Goal: Task Accomplishment & Management: Manage account settings

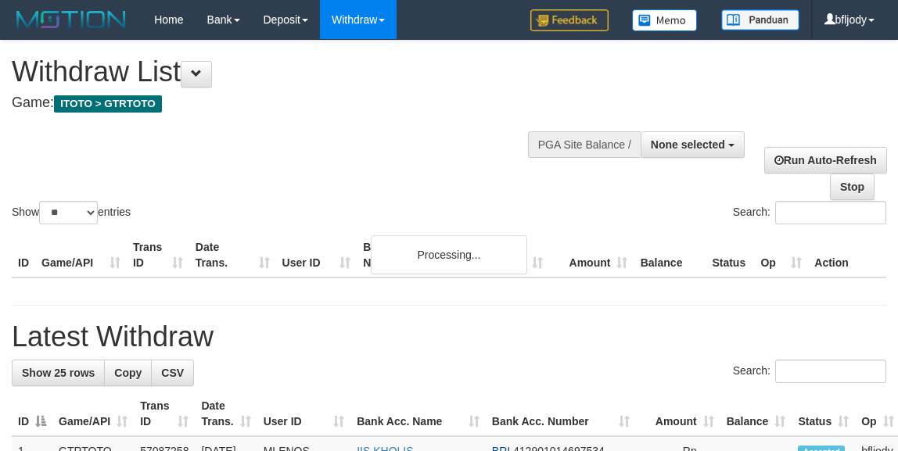
select select
select select "**"
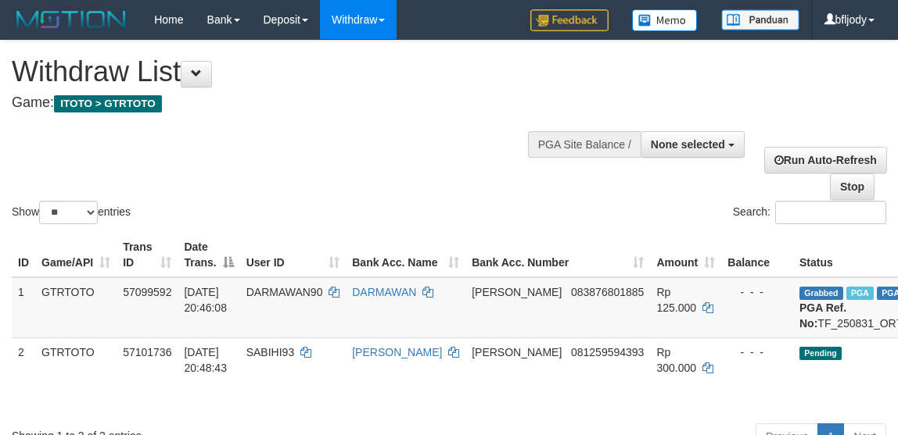
drag, startPoint x: 299, startPoint y: 56, endPoint x: 316, endPoint y: 78, distance: 27.8
click at [302, 58] on h1 "Withdraw List" at bounding box center [297, 71] width 571 height 31
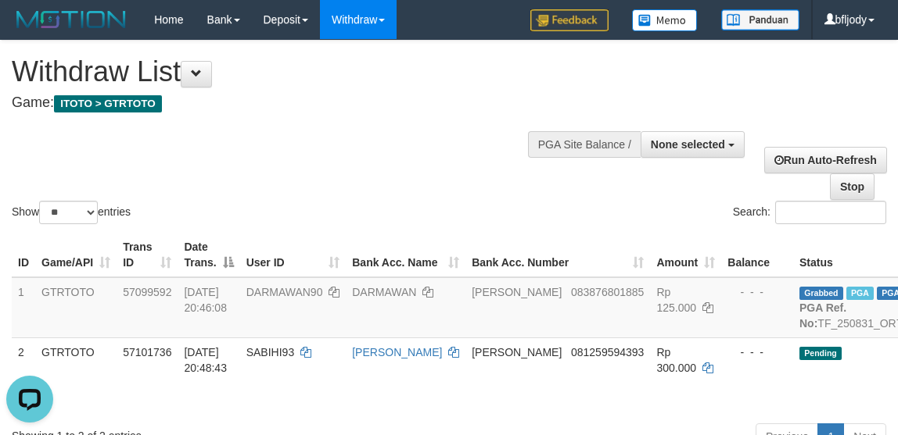
click at [322, 141] on div "Show ** ** ** *** entries Search:" at bounding box center [449, 134] width 898 height 187
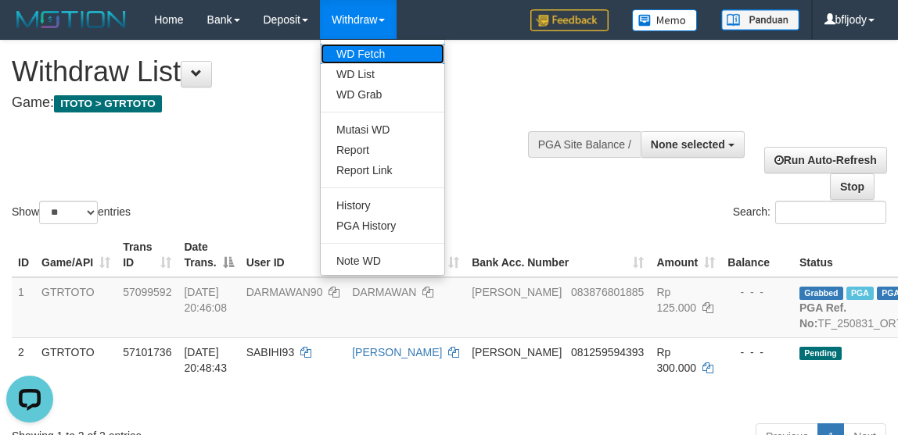
click at [367, 45] on link "WD Fetch" at bounding box center [383, 54] width 124 height 20
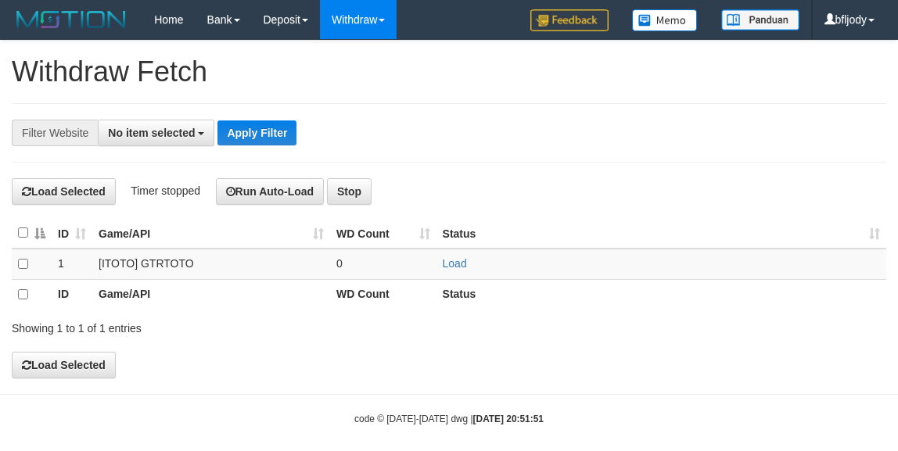
select select
click at [451, 257] on link "Load" at bounding box center [455, 263] width 24 height 13
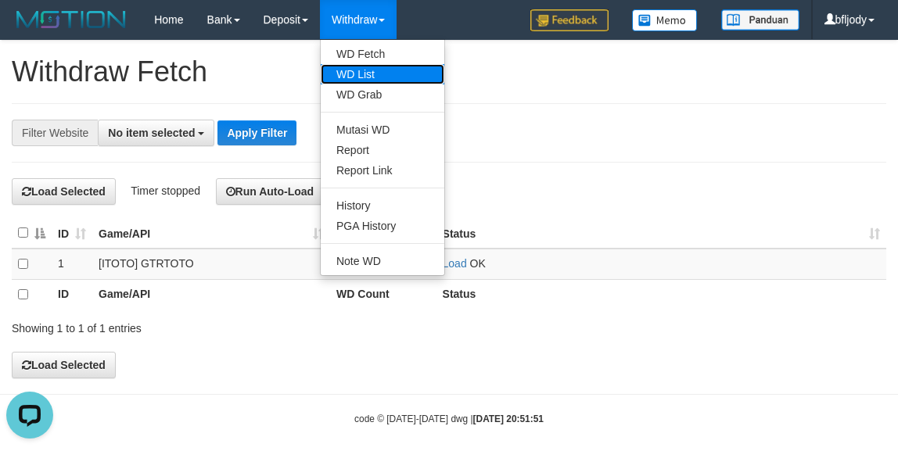
click at [373, 70] on link "WD List" at bounding box center [383, 74] width 124 height 20
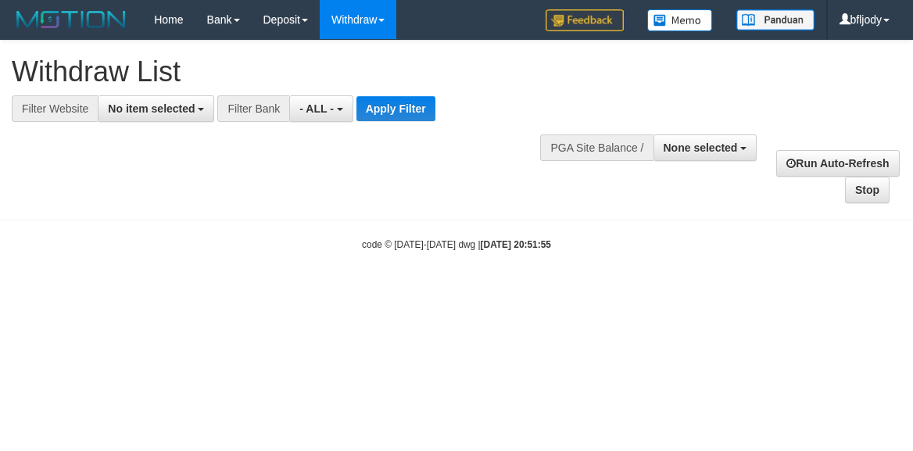
select select
click at [158, 101] on button "No item selected" at bounding box center [156, 108] width 116 height 27
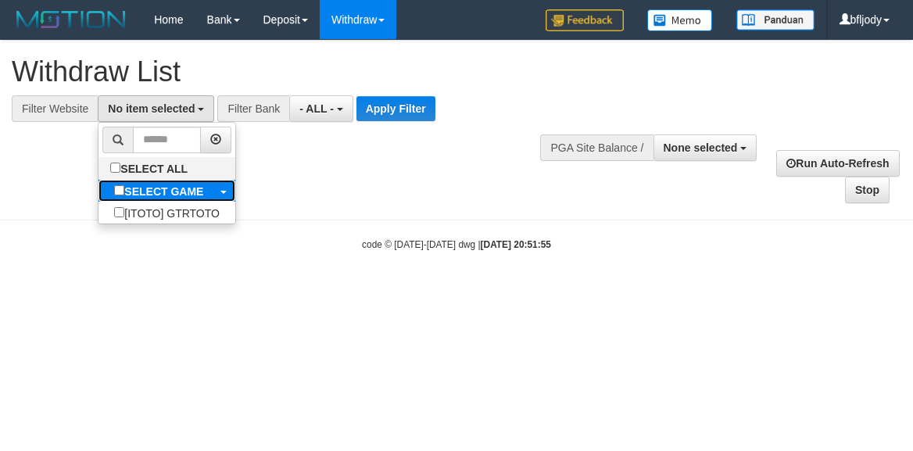
click at [164, 188] on b "SELECT GAME" at bounding box center [163, 191] width 79 height 13
select select "***"
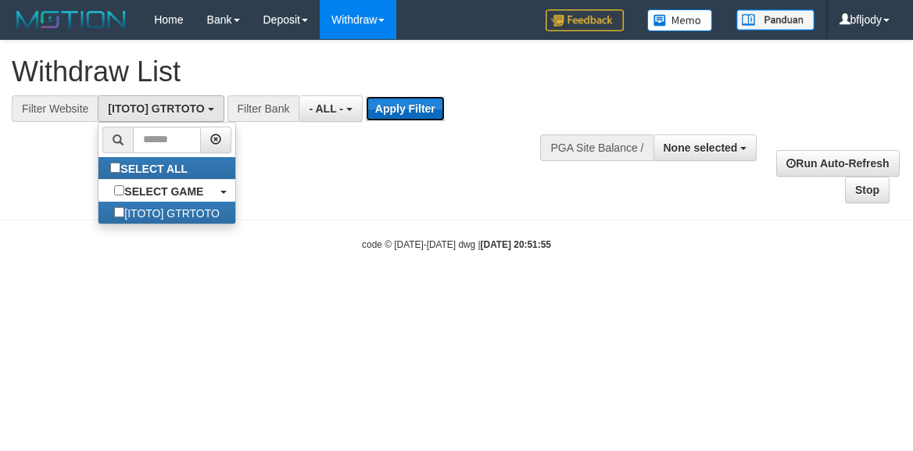
click at [414, 104] on button "Apply Filter" at bounding box center [405, 108] width 79 height 25
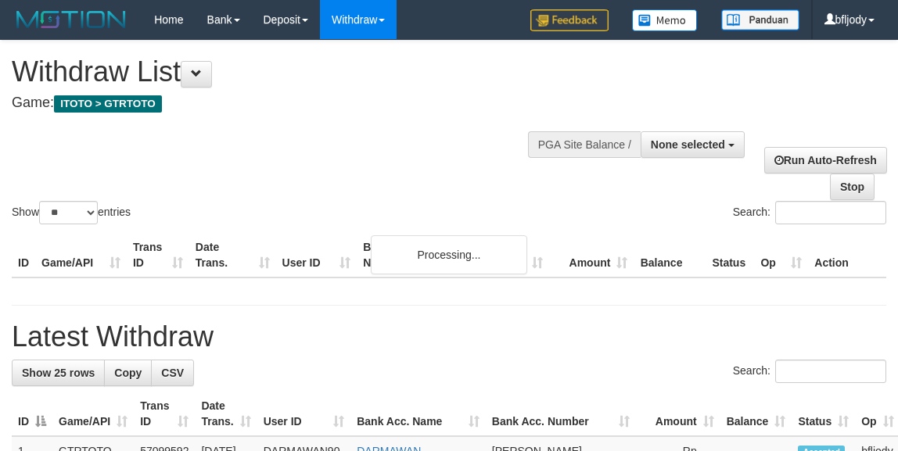
select select
select select "**"
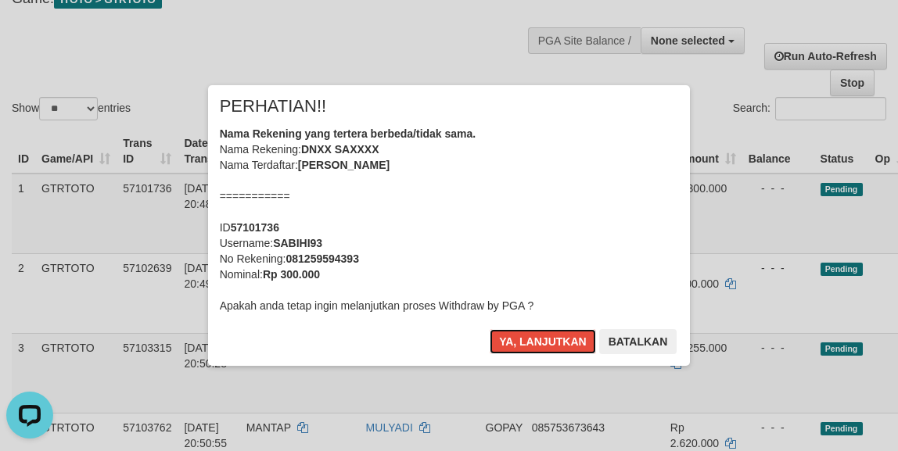
click at [489, 329] on button "Ya, lanjutkan" at bounding box center [542, 341] width 106 height 25
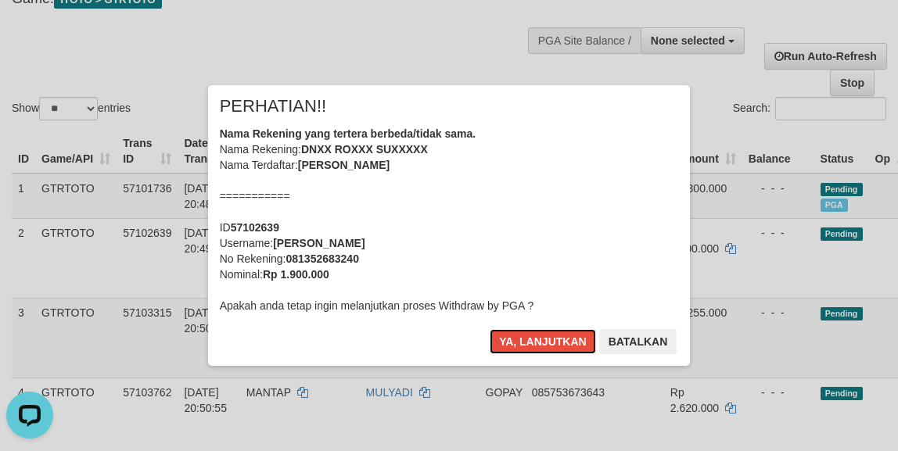
click at [489, 329] on button "Ya, lanjutkan" at bounding box center [542, 341] width 106 height 25
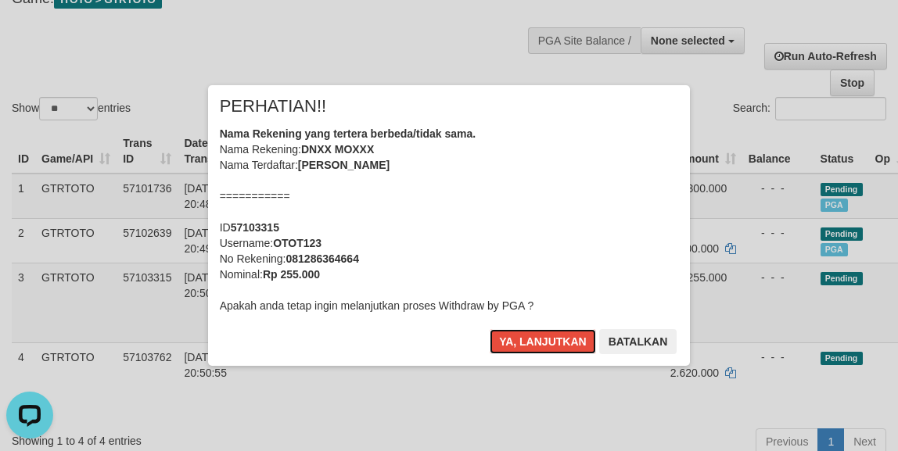
click at [489, 329] on button "Ya, lanjutkan" at bounding box center [542, 341] width 106 height 25
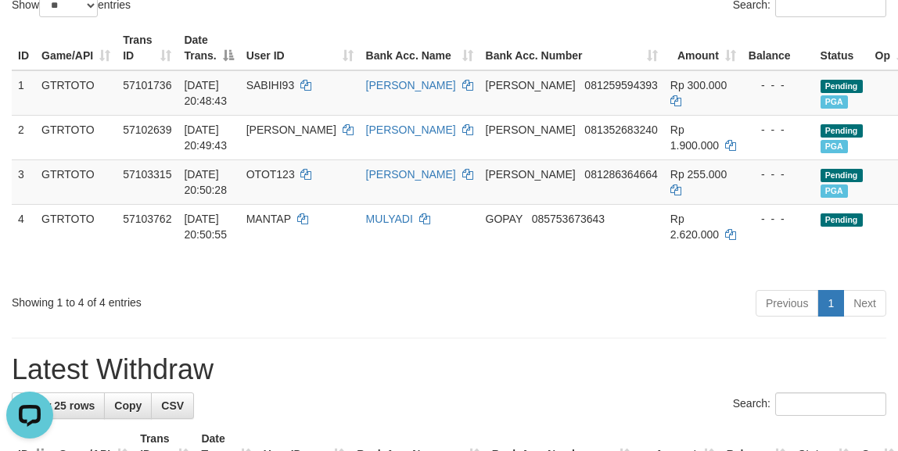
scroll to position [208, 0]
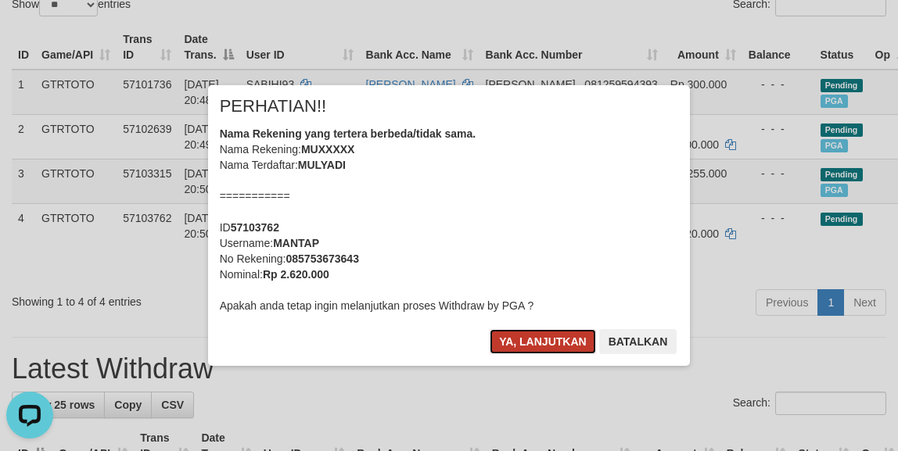
drag, startPoint x: 536, startPoint y: 336, endPoint x: 522, endPoint y: 332, distance: 14.1
click at [535, 335] on button "Ya, lanjutkan" at bounding box center [542, 341] width 106 height 25
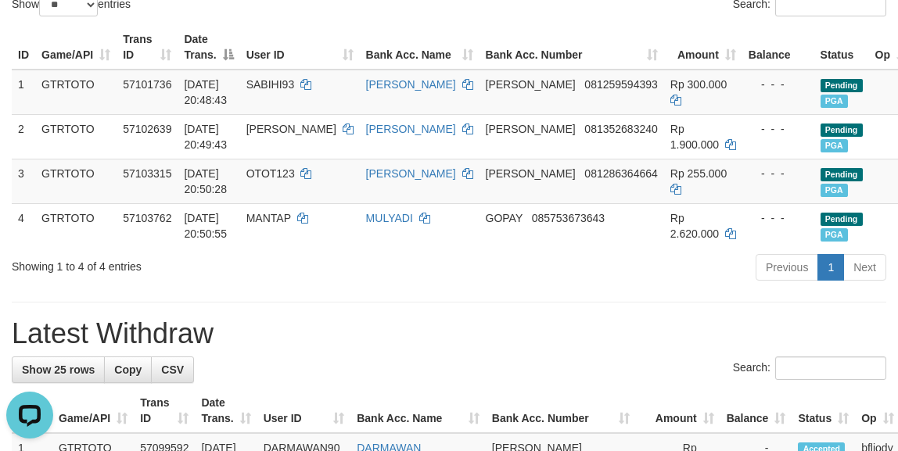
click at [399, 286] on div "Previous 1 Next" at bounding box center [635, 270] width 500 height 34
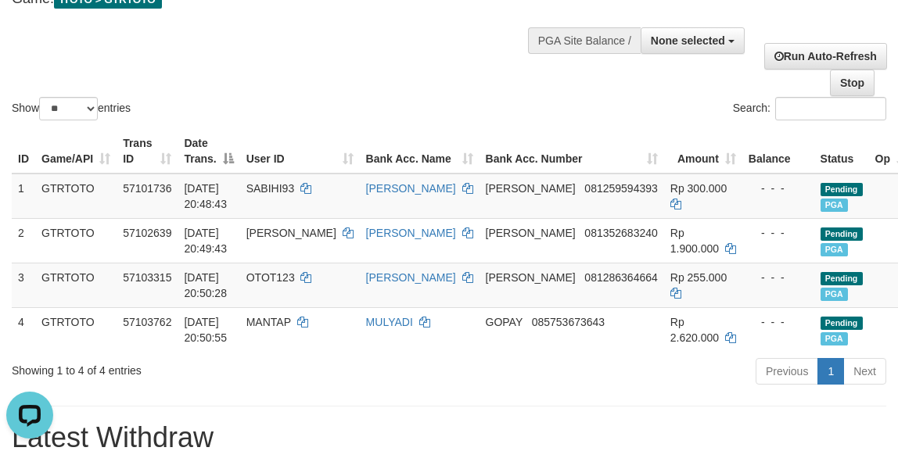
click at [317, 73] on div "Show ** ** ** *** entries Search:" at bounding box center [449, 30] width 898 height 187
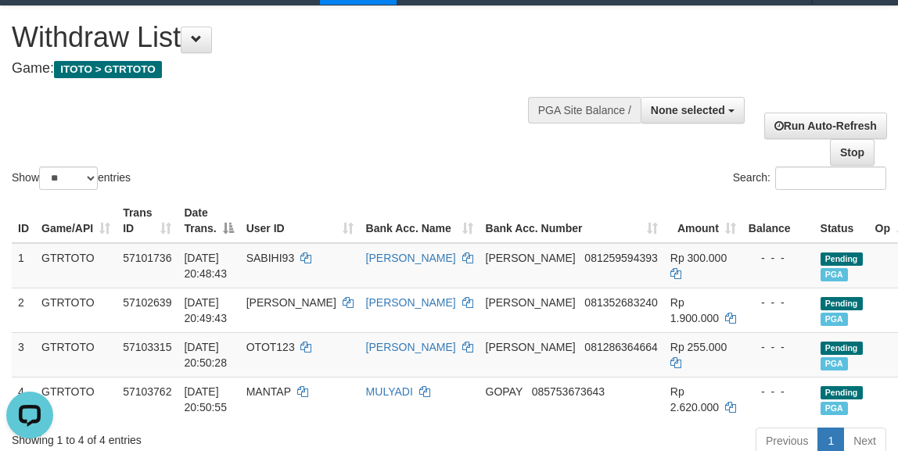
scroll to position [0, 0]
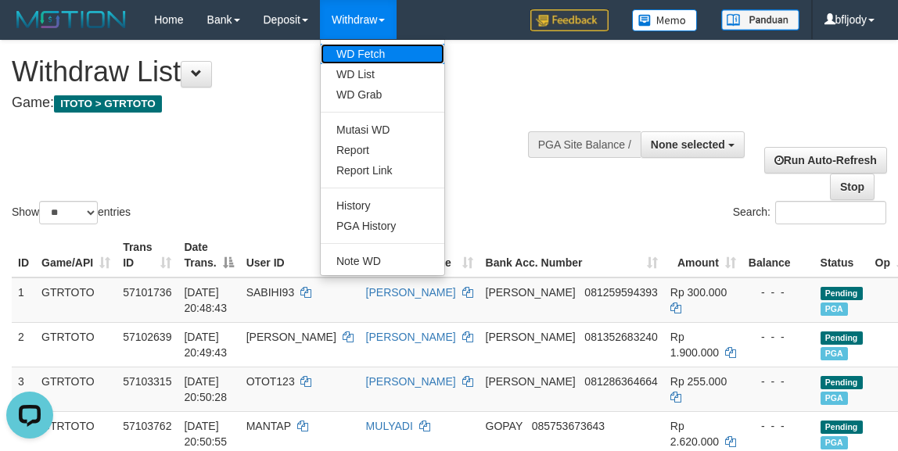
click at [371, 51] on link "WD Fetch" at bounding box center [383, 54] width 124 height 20
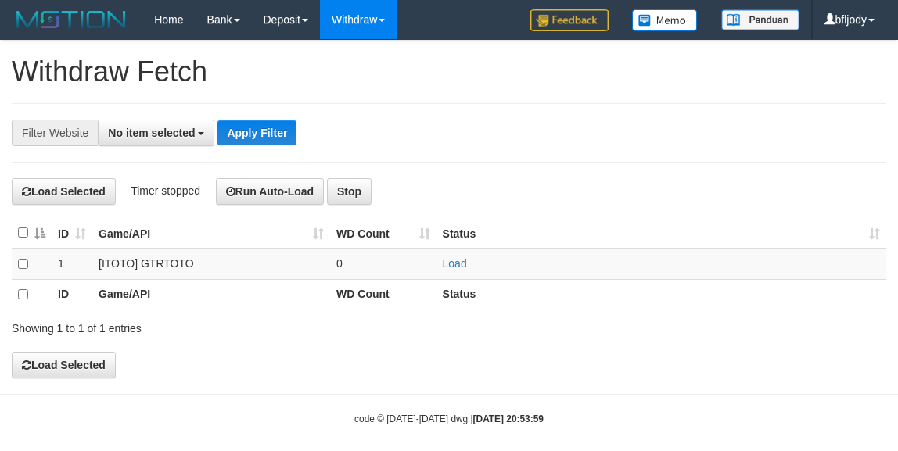
select select
click at [449, 263] on link "Load" at bounding box center [455, 263] width 24 height 13
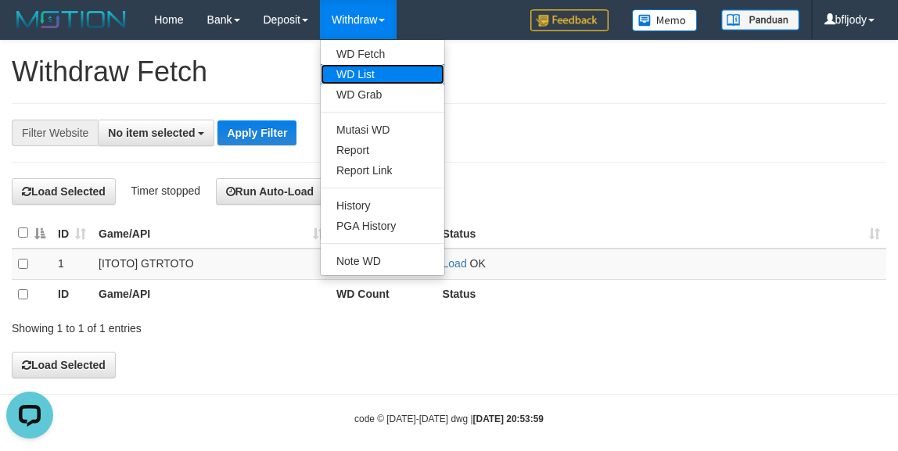
click at [367, 64] on link "WD List" at bounding box center [383, 74] width 124 height 20
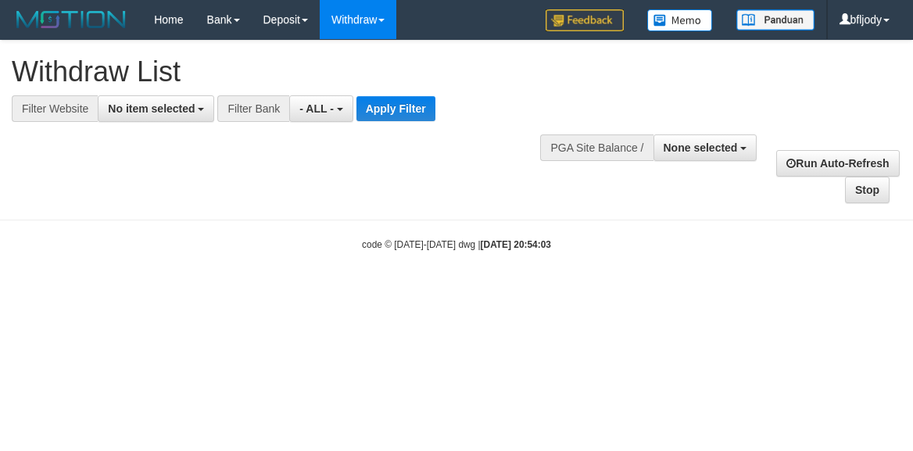
select select
click at [141, 107] on span "No item selected" at bounding box center [151, 108] width 87 height 13
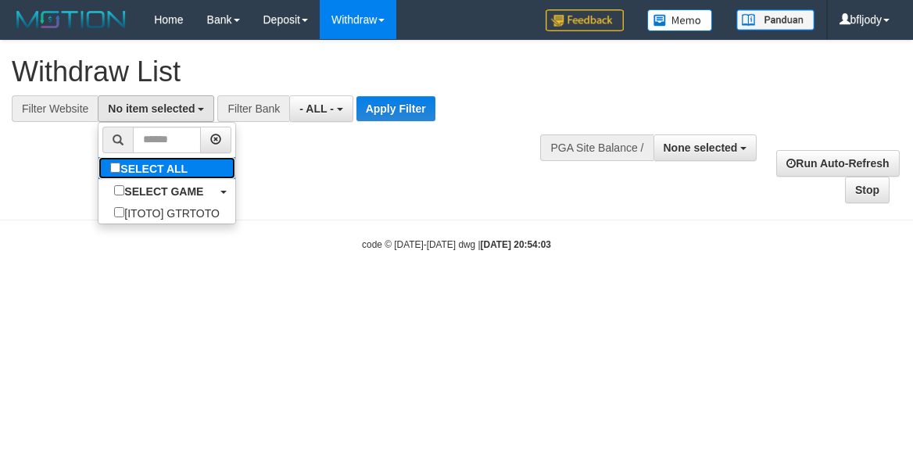
click at [166, 179] on label "SELECT ALL" at bounding box center [151, 168] width 105 height 22
select select "***"
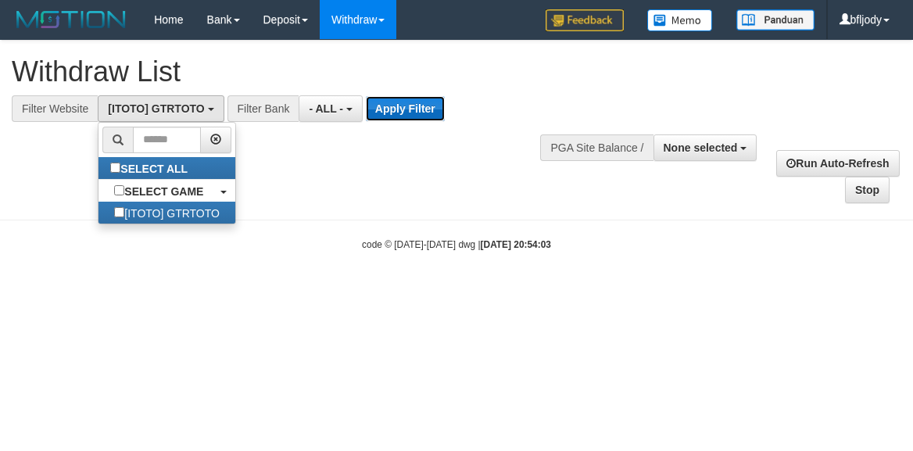
click at [392, 117] on button "Apply Filter" at bounding box center [405, 108] width 79 height 25
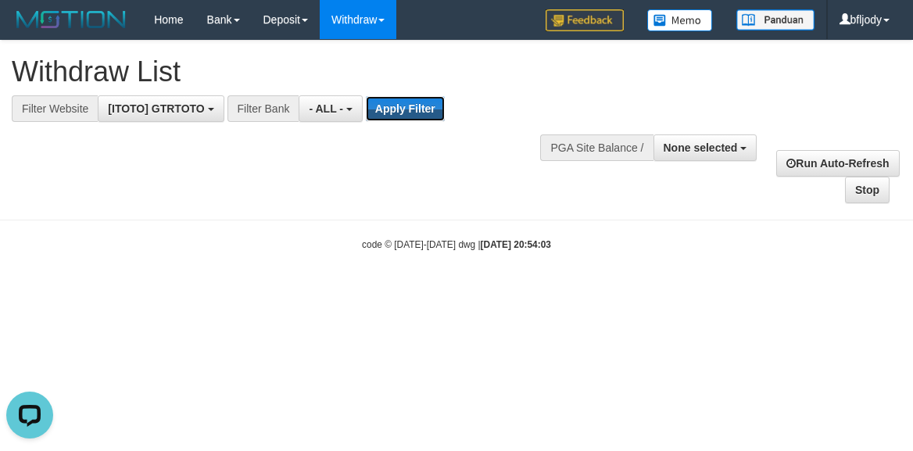
scroll to position [0, 0]
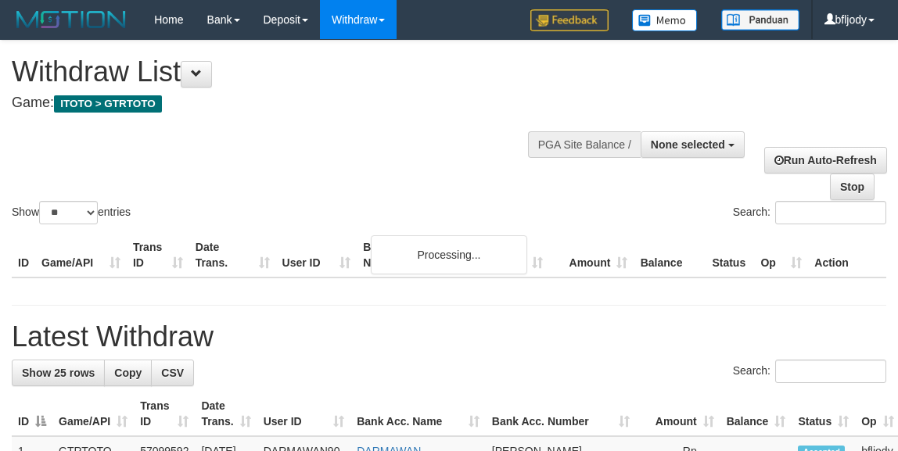
select select
select select "**"
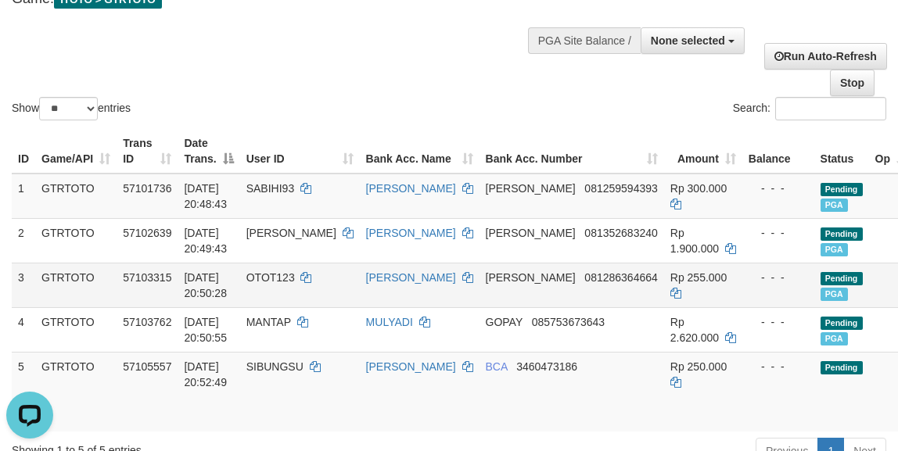
scroll to position [208, 0]
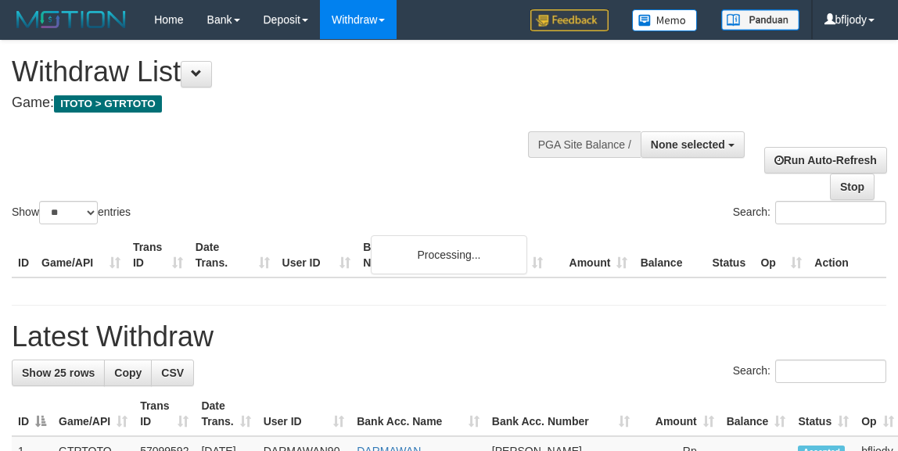
select select
select select "**"
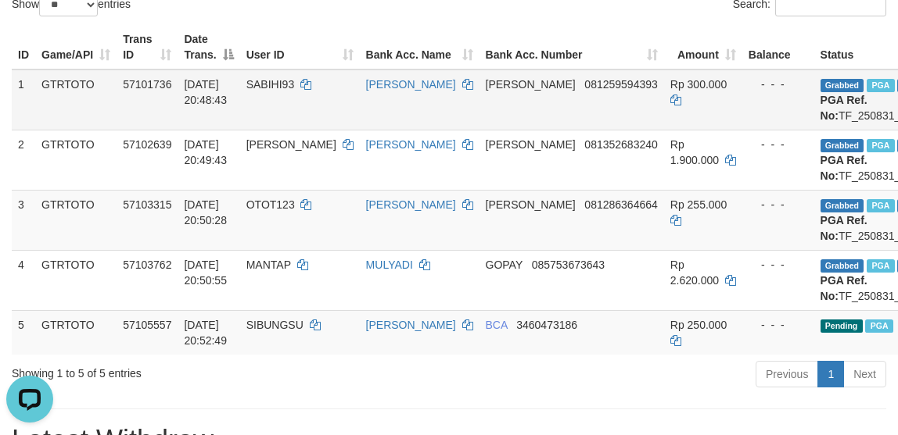
click at [479, 125] on td "DANA 081259594393" at bounding box center [571, 100] width 185 height 61
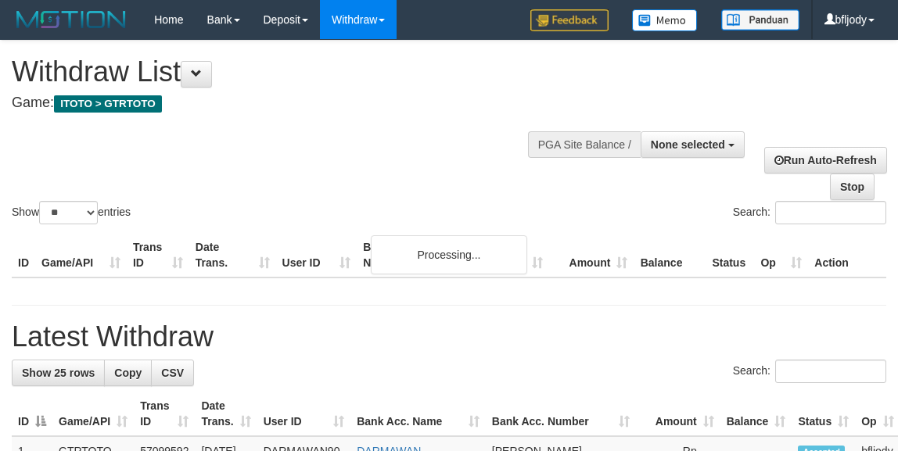
select select
select select "**"
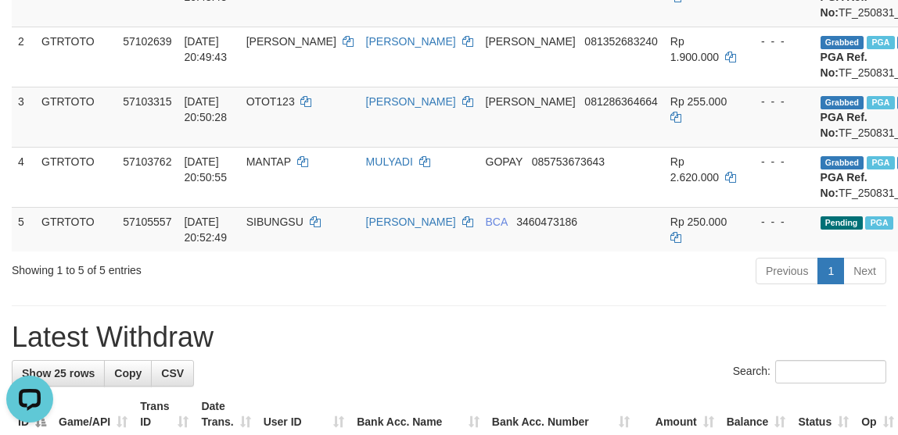
scroll to position [313, 0]
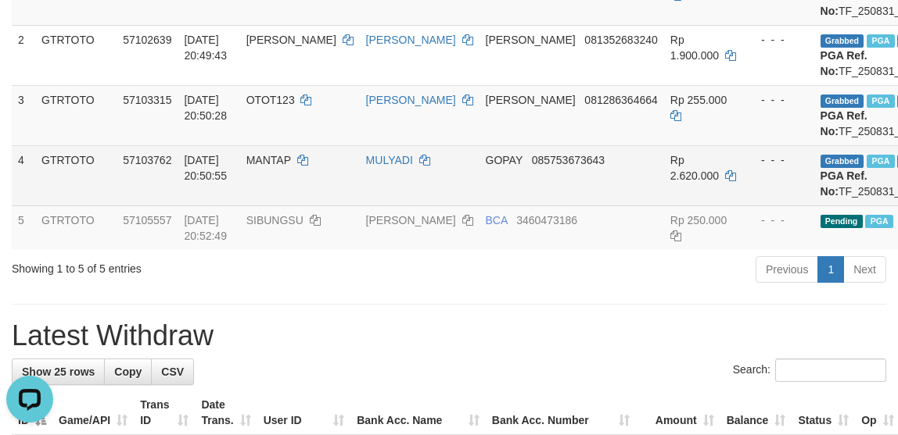
click at [479, 206] on td "GOPAY 085753673643" at bounding box center [571, 175] width 185 height 60
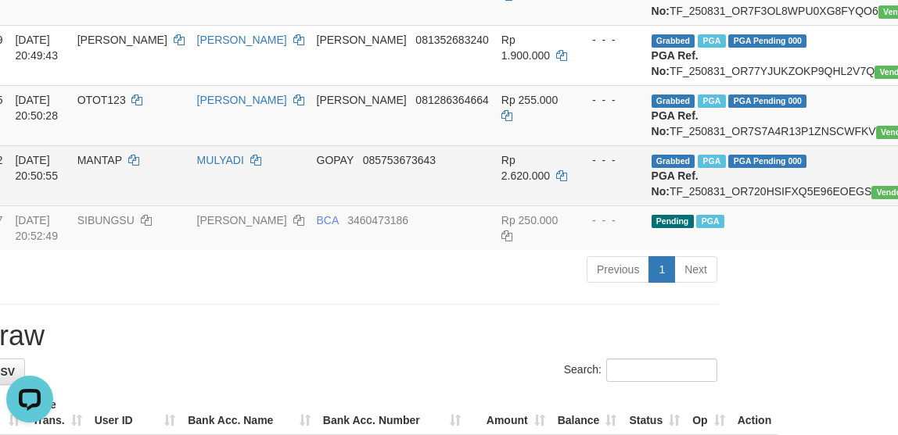
scroll to position [313, 170]
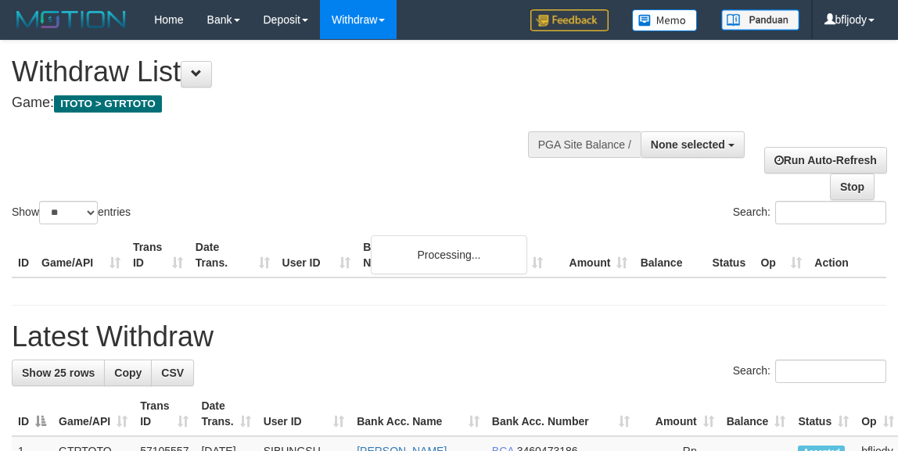
select select
select select "**"
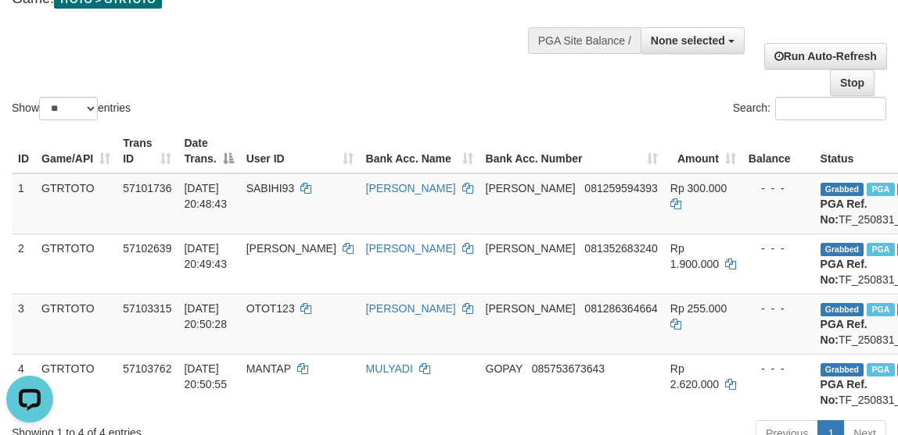
click at [382, 61] on div "Show ** ** ** *** entries Search:" at bounding box center [449, 30] width 898 height 187
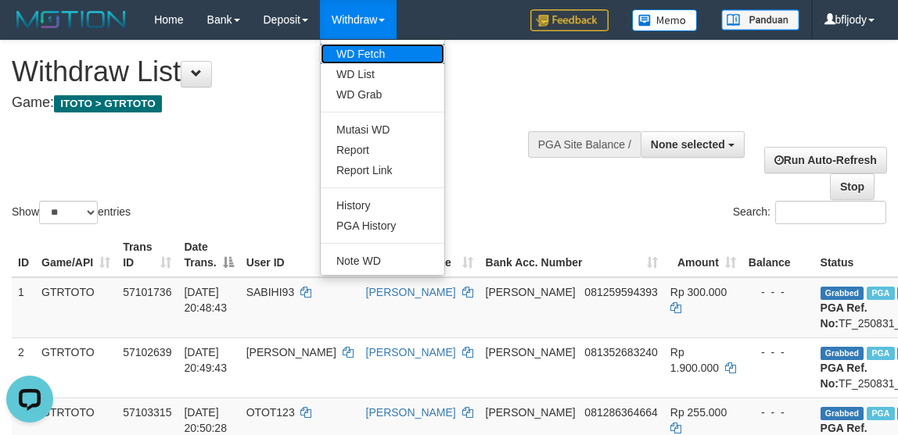
click at [380, 48] on link "WD Fetch" at bounding box center [383, 54] width 124 height 20
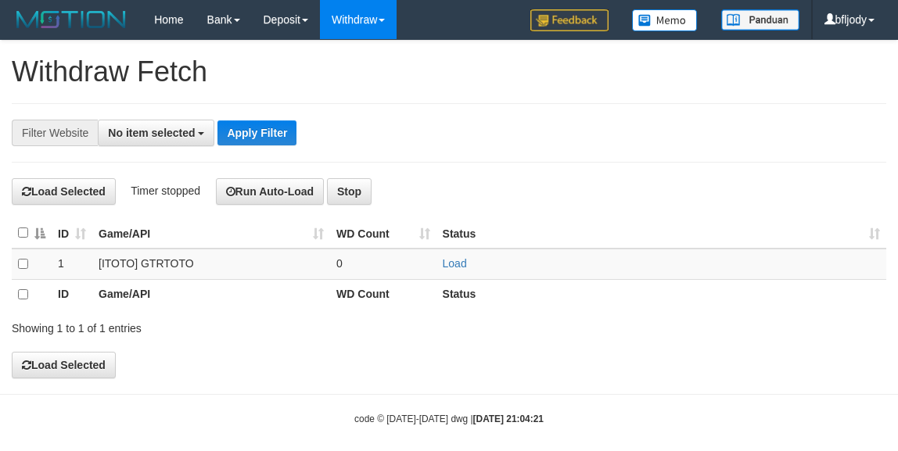
select select
click at [443, 260] on link "Load" at bounding box center [455, 263] width 24 height 13
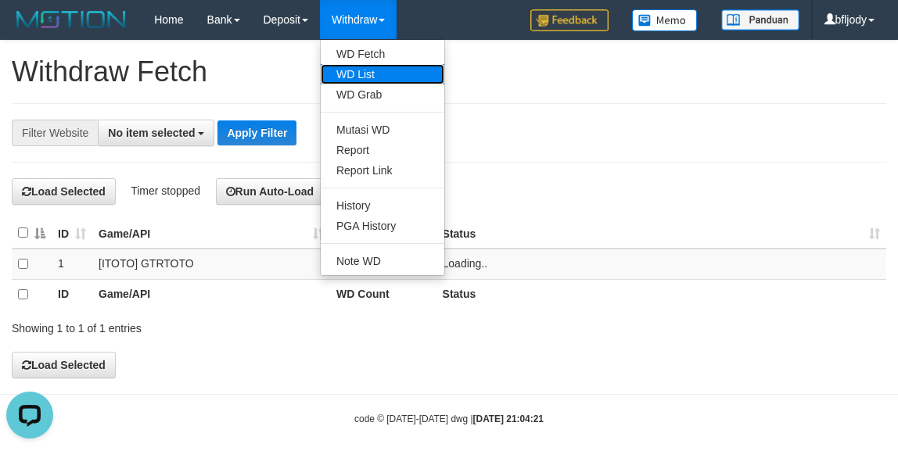
click at [369, 69] on link "WD List" at bounding box center [383, 74] width 124 height 20
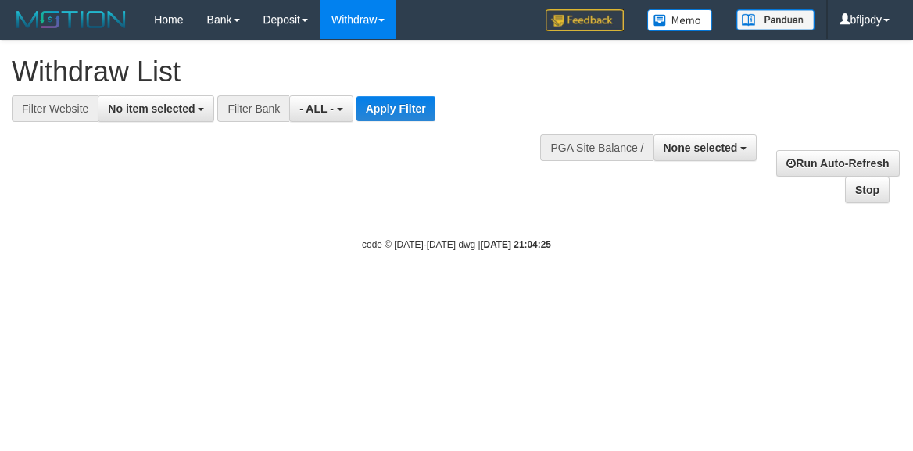
select select
click at [144, 109] on span "No item selected" at bounding box center [151, 108] width 87 height 13
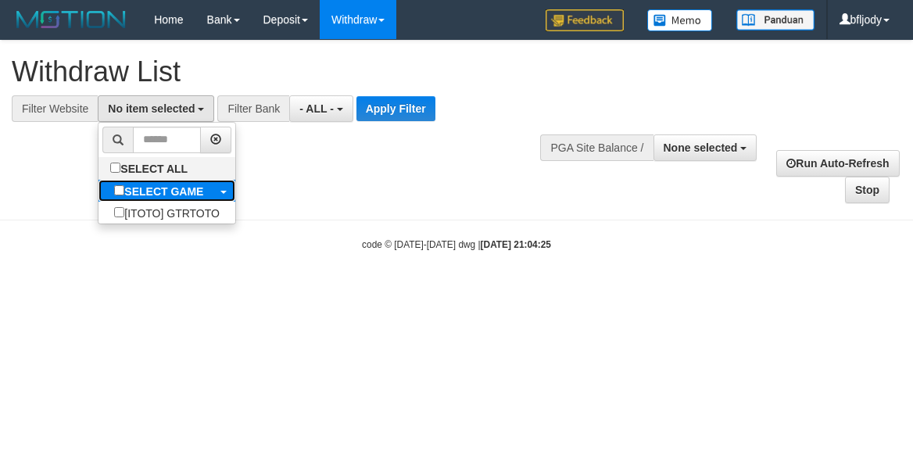
click at [157, 192] on b "SELECT GAME" at bounding box center [163, 191] width 79 height 13
select select "***"
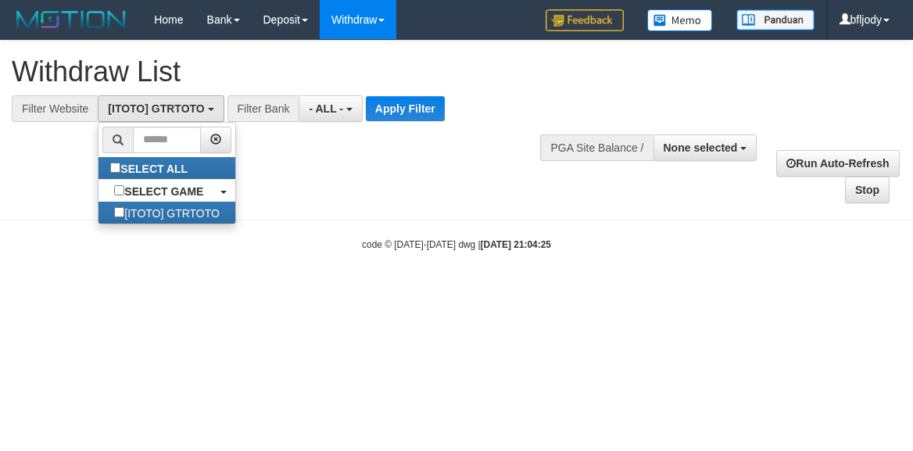
scroll to position [13, 0]
click at [402, 101] on button "Apply Filter" at bounding box center [405, 108] width 79 height 25
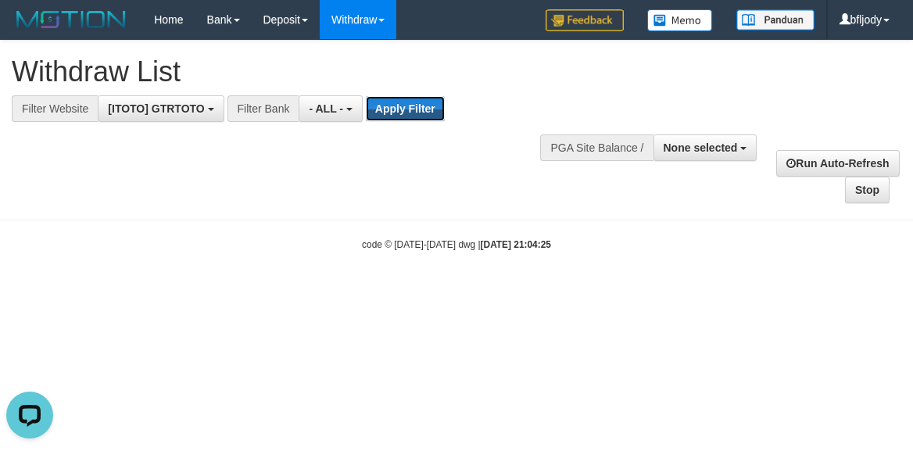
scroll to position [0, 0]
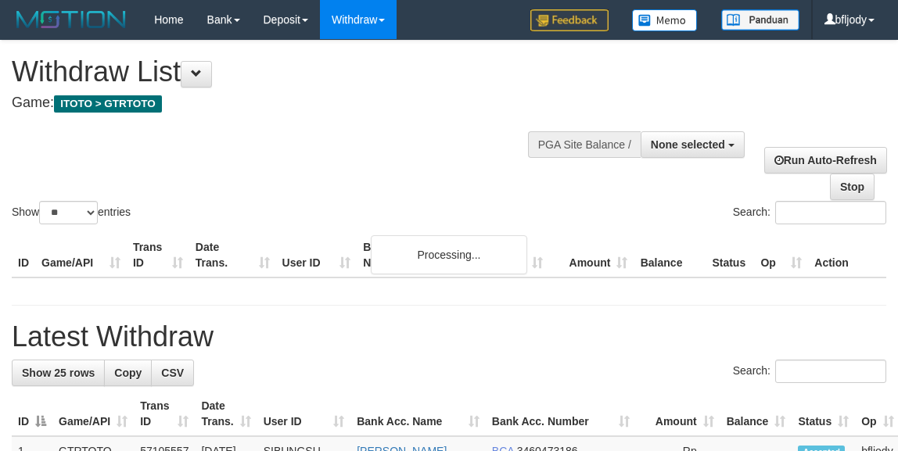
select select
select select "**"
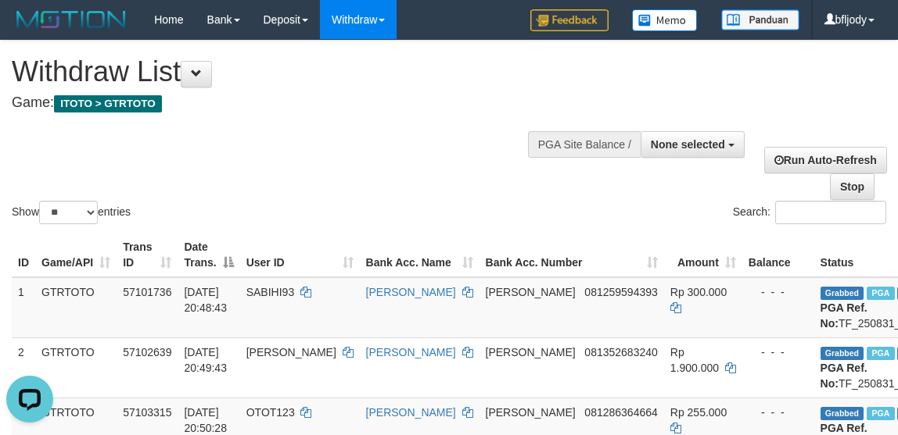
click at [446, 116] on div "**********" at bounding box center [303, 79] width 582 height 77
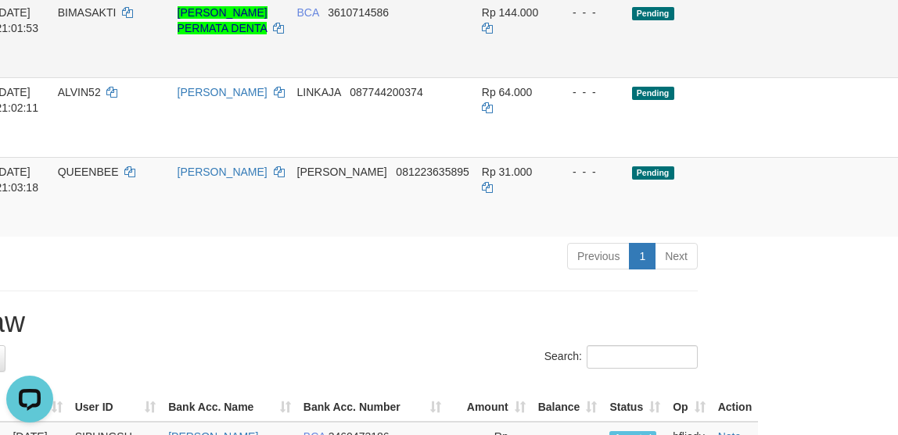
scroll to position [521, 192]
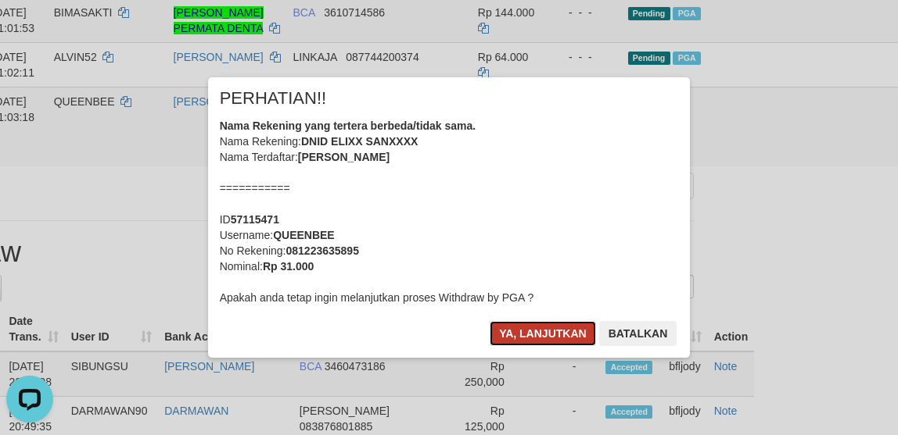
click at [498, 339] on button "Ya, lanjutkan" at bounding box center [542, 333] width 106 height 25
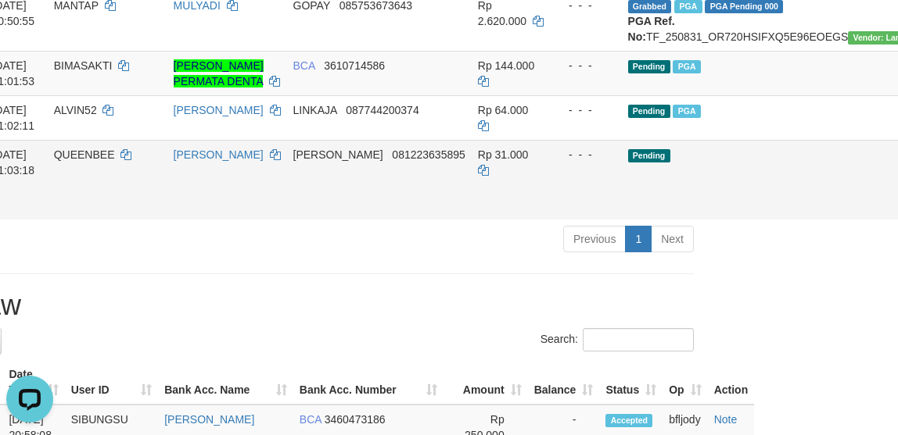
scroll to position [417, 192]
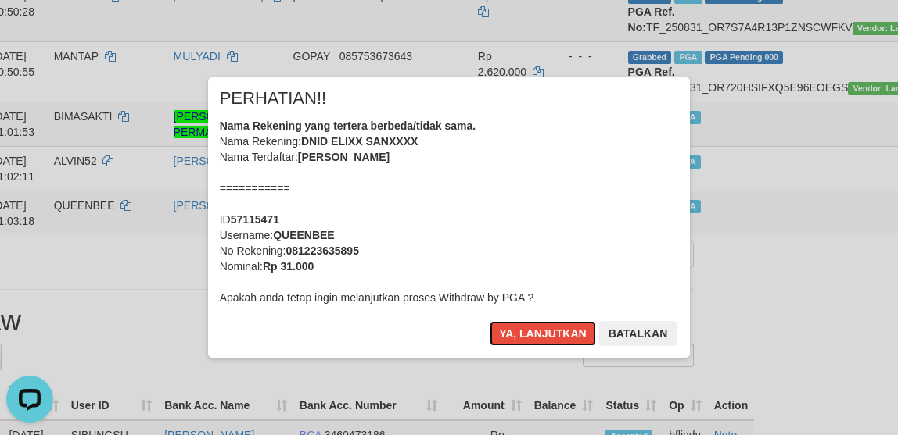
click at [489, 321] on button "Ya, lanjutkan" at bounding box center [542, 333] width 106 height 25
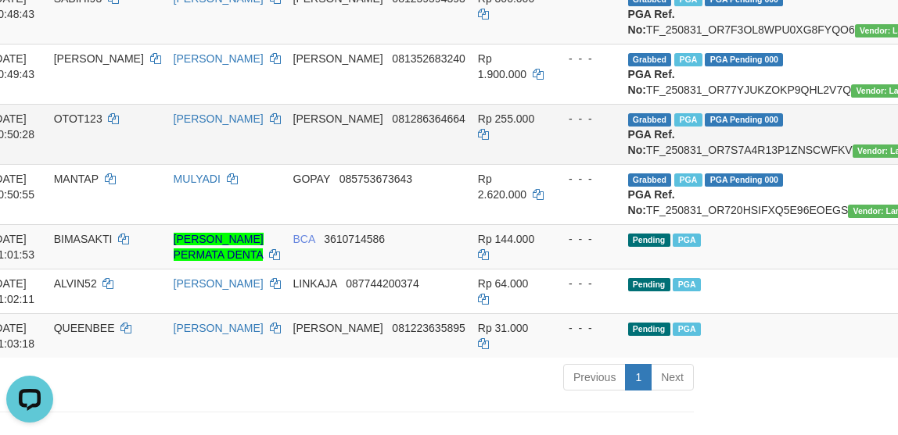
scroll to position [313, 192]
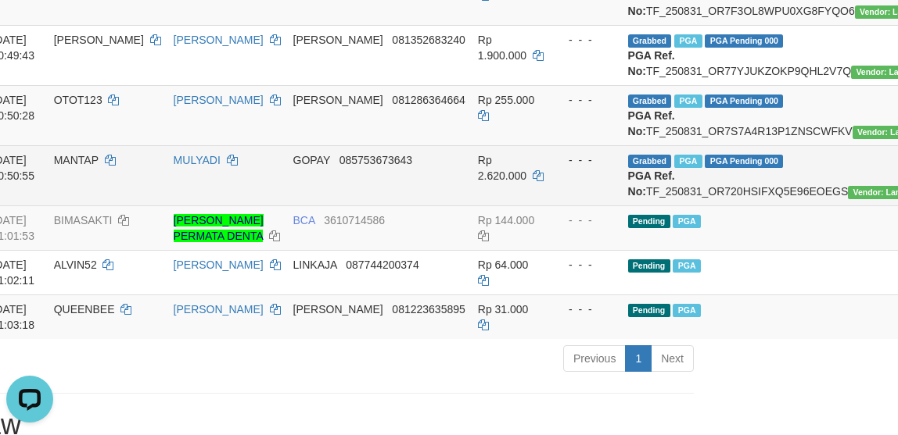
click at [550, 206] on td "- - -" at bounding box center [586, 175] width 72 height 60
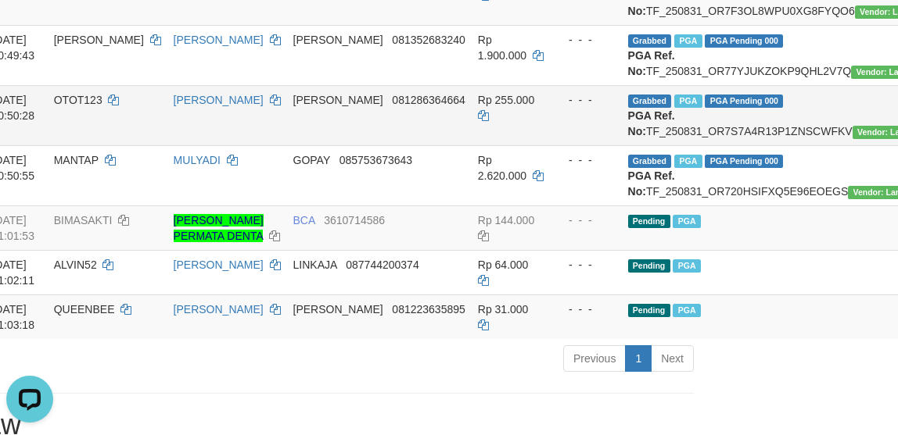
click at [471, 145] on td "Rp 255.000" at bounding box center [510, 115] width 78 height 60
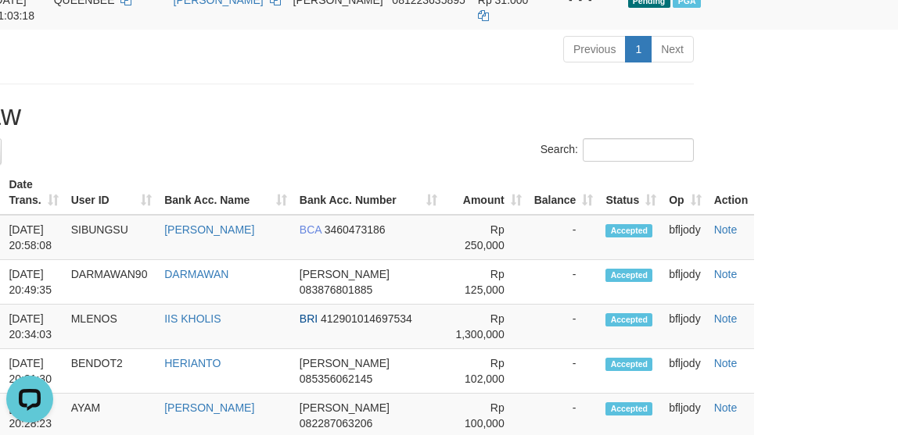
scroll to position [625, 192]
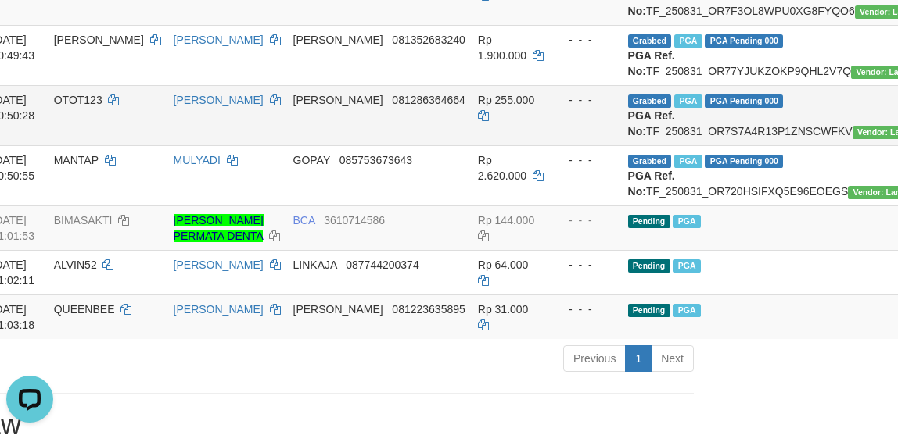
scroll to position [208, 192]
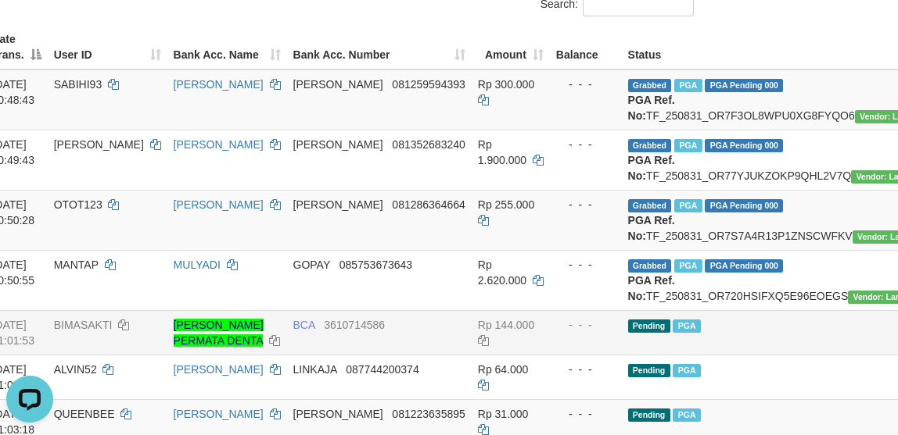
click at [683, 355] on td "Pending PGA" at bounding box center [788, 332] width 332 height 45
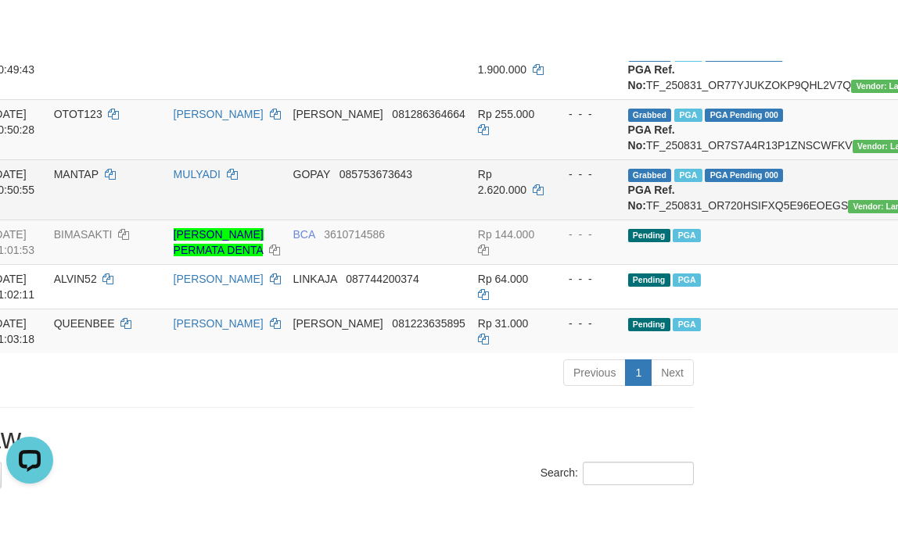
scroll to position [313, 192]
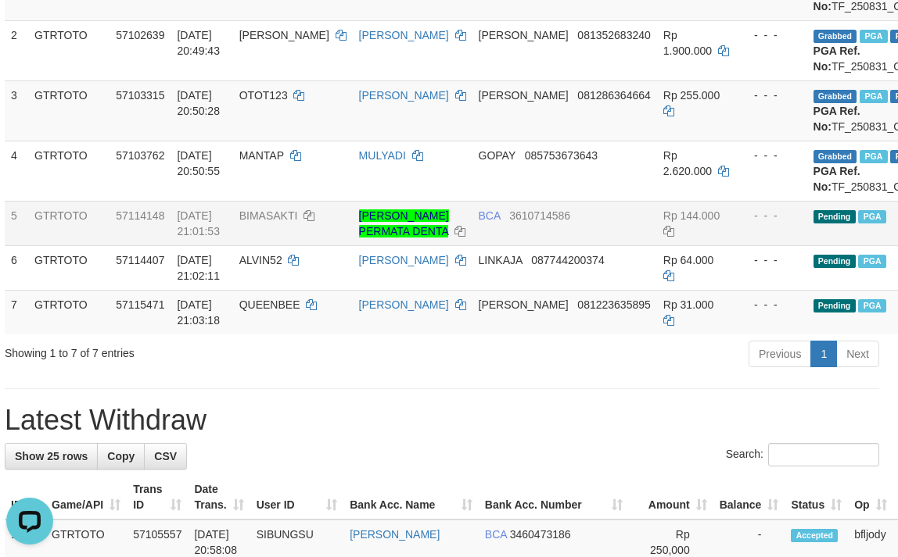
scroll to position [317, 0]
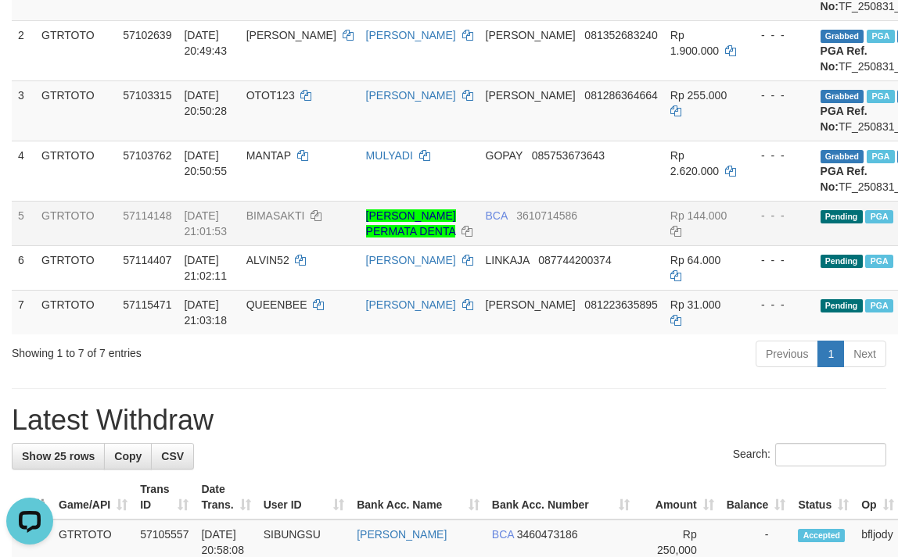
click at [275, 246] on td "BIMASAKTI" at bounding box center [300, 223] width 120 height 45
click at [281, 222] on span "BIMASAKTI" at bounding box center [275, 216] width 59 height 13
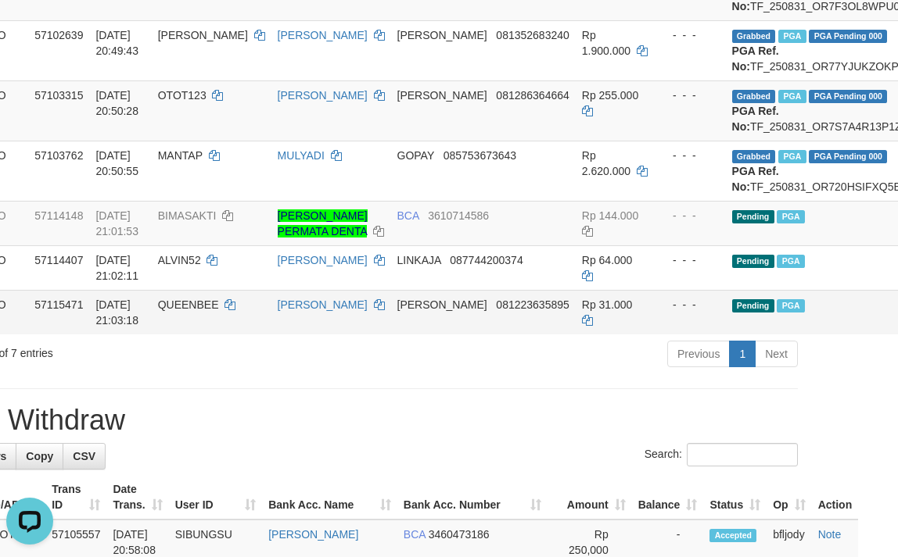
scroll to position [317, 192]
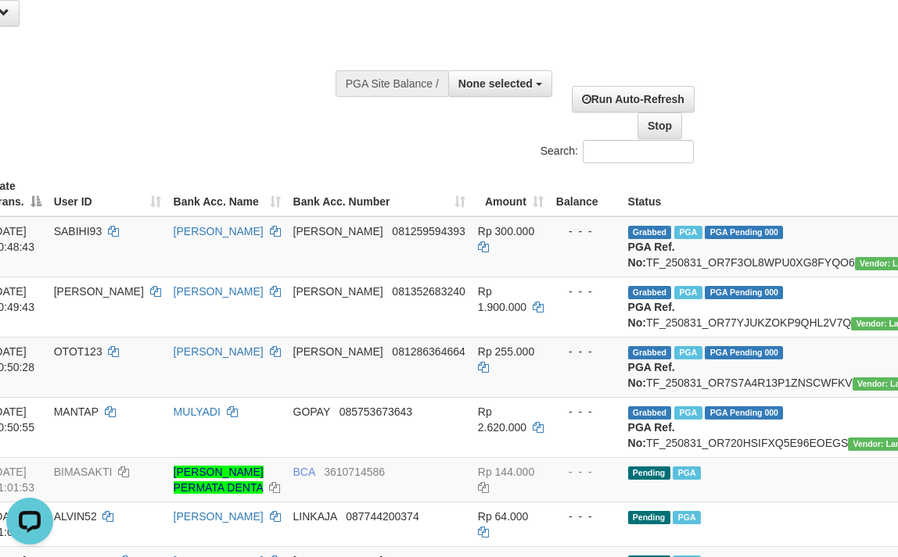
scroll to position [0, 192]
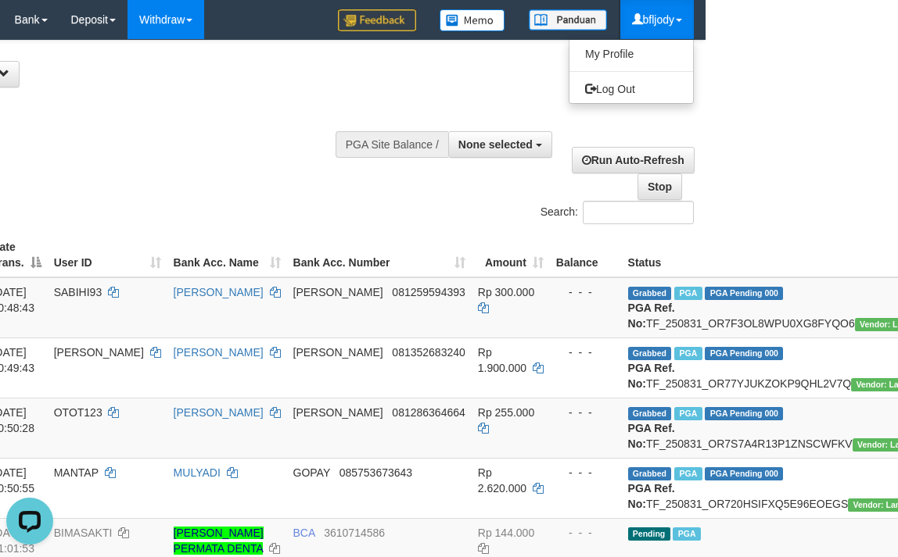
click at [665, 13] on link "bfljody" at bounding box center [656, 19] width 73 height 39
click at [660, 19] on link "bfljody" at bounding box center [656, 19] width 73 height 39
click at [651, 94] on link "Log Out" at bounding box center [631, 89] width 124 height 20
